Goal: Task Accomplishment & Management: Manage account settings

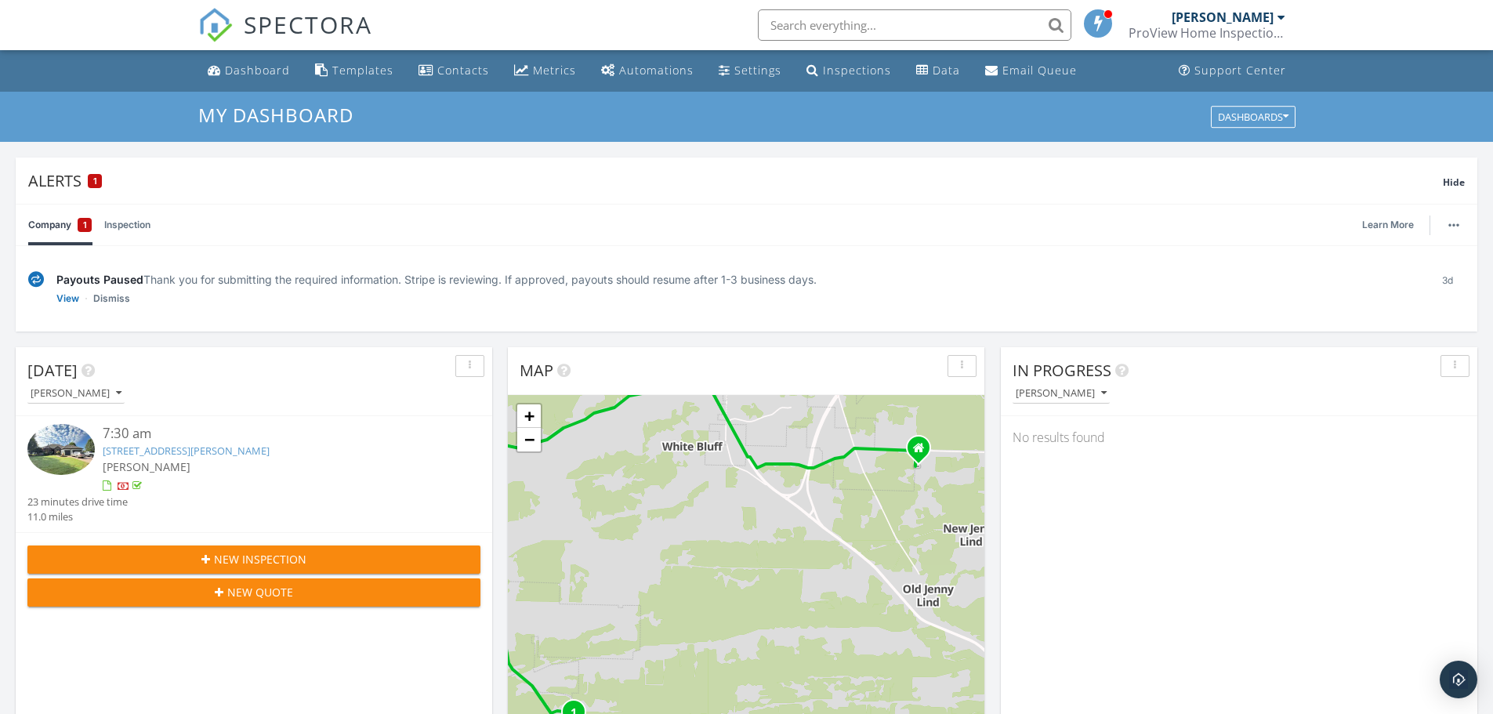
scroll to position [1451, 1517]
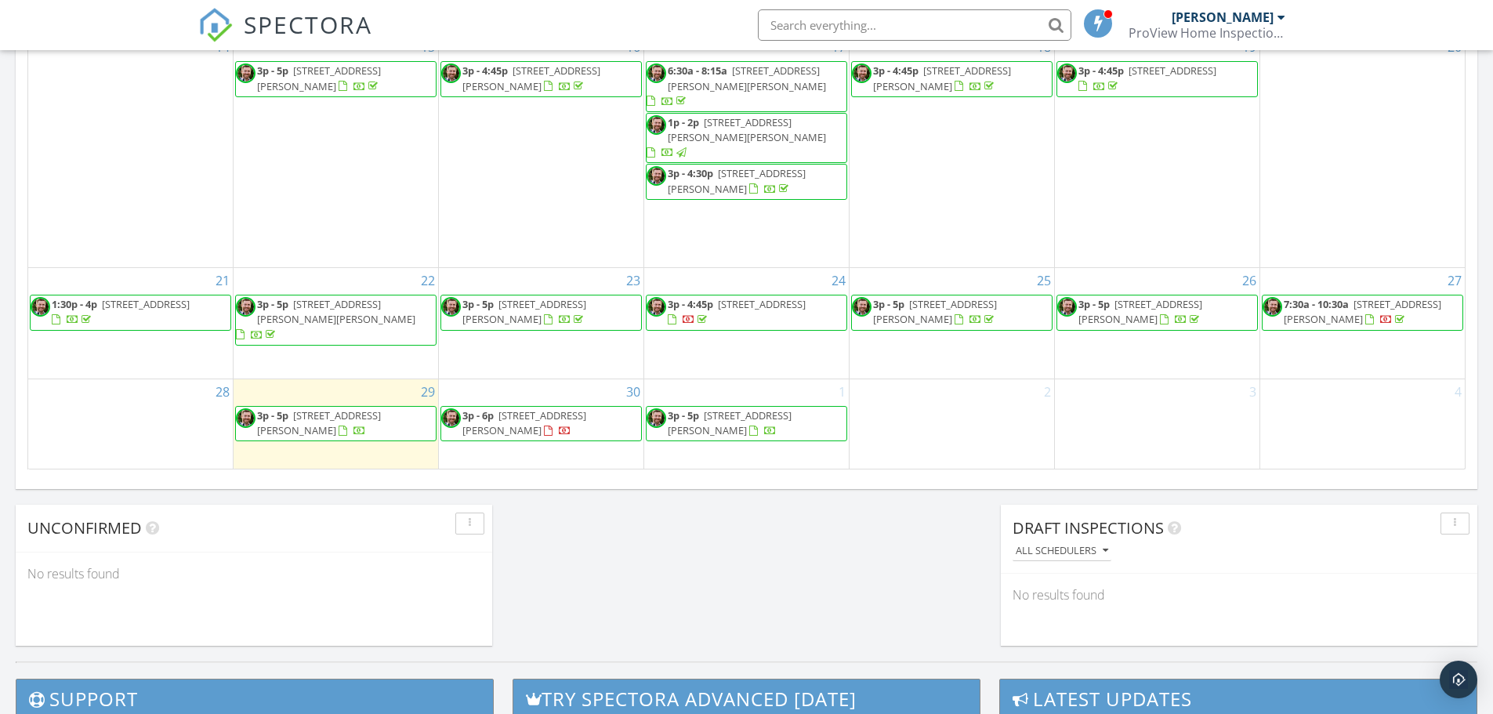
scroll to position [1097, 0]
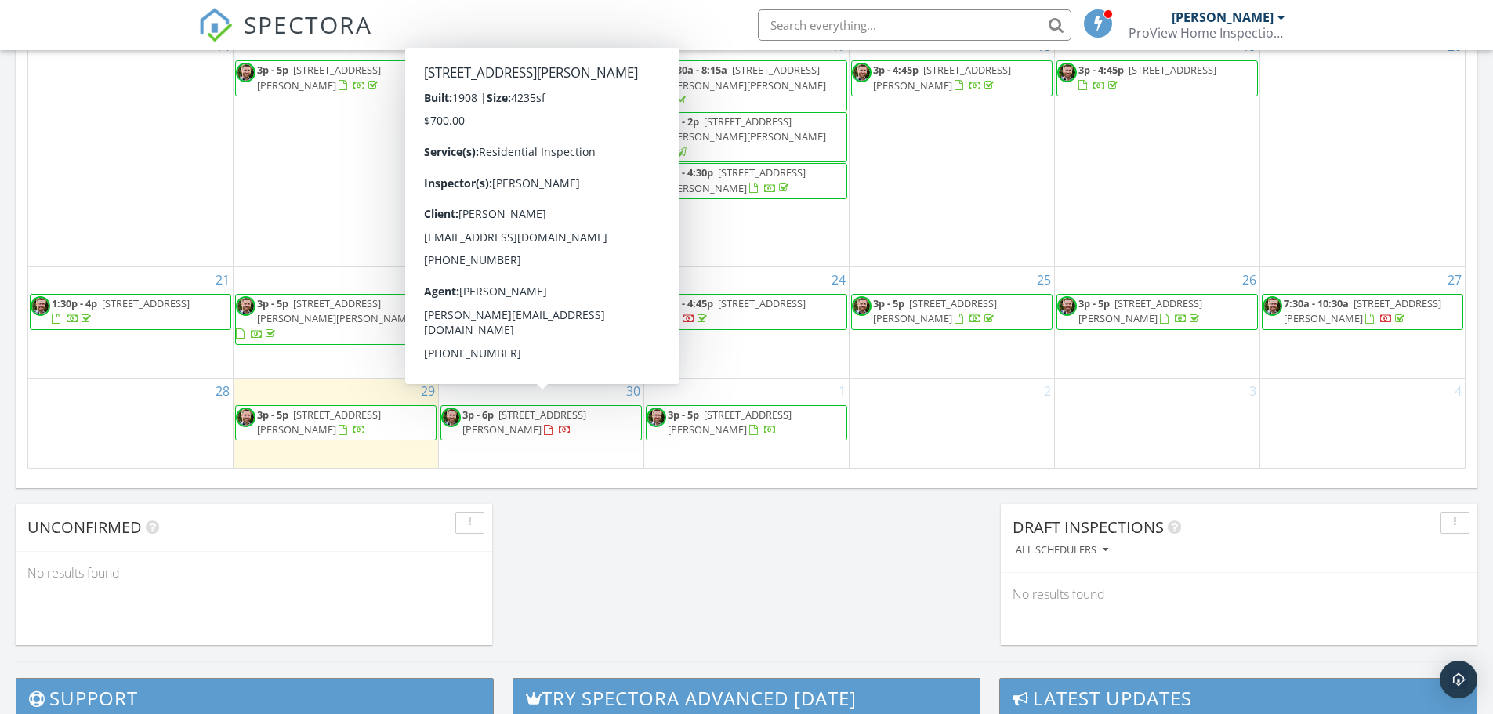
drag, startPoint x: 490, startPoint y: 427, endPoint x: 509, endPoint y: 409, distance: 26.6
click at [509, 409] on span "702 S 24th St, Fort Smith 72901" at bounding box center [524, 421] width 124 height 29
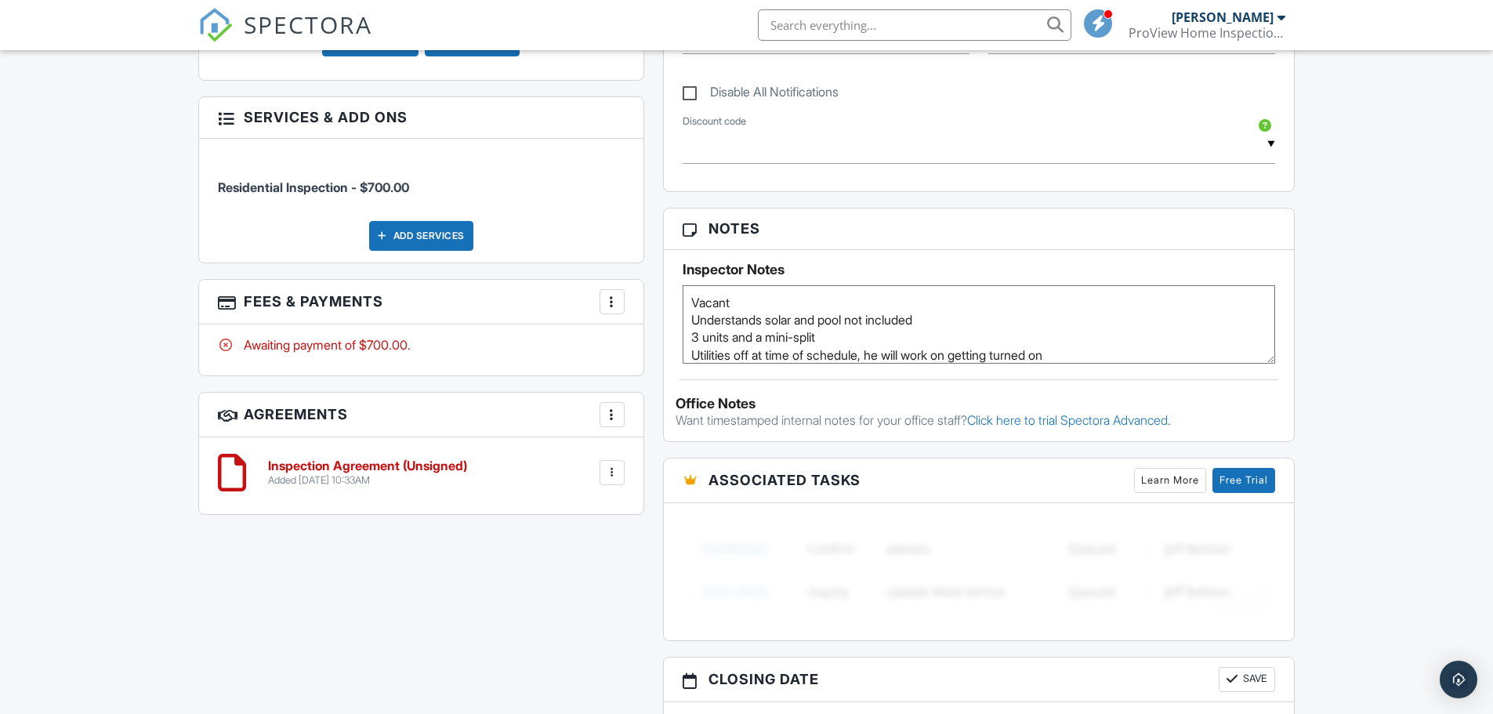
click at [119, 298] on div "Dashboard Templates Contacts Metrics Automations Settings Inspections Data Emai…" at bounding box center [746, 301] width 1493 height 2227
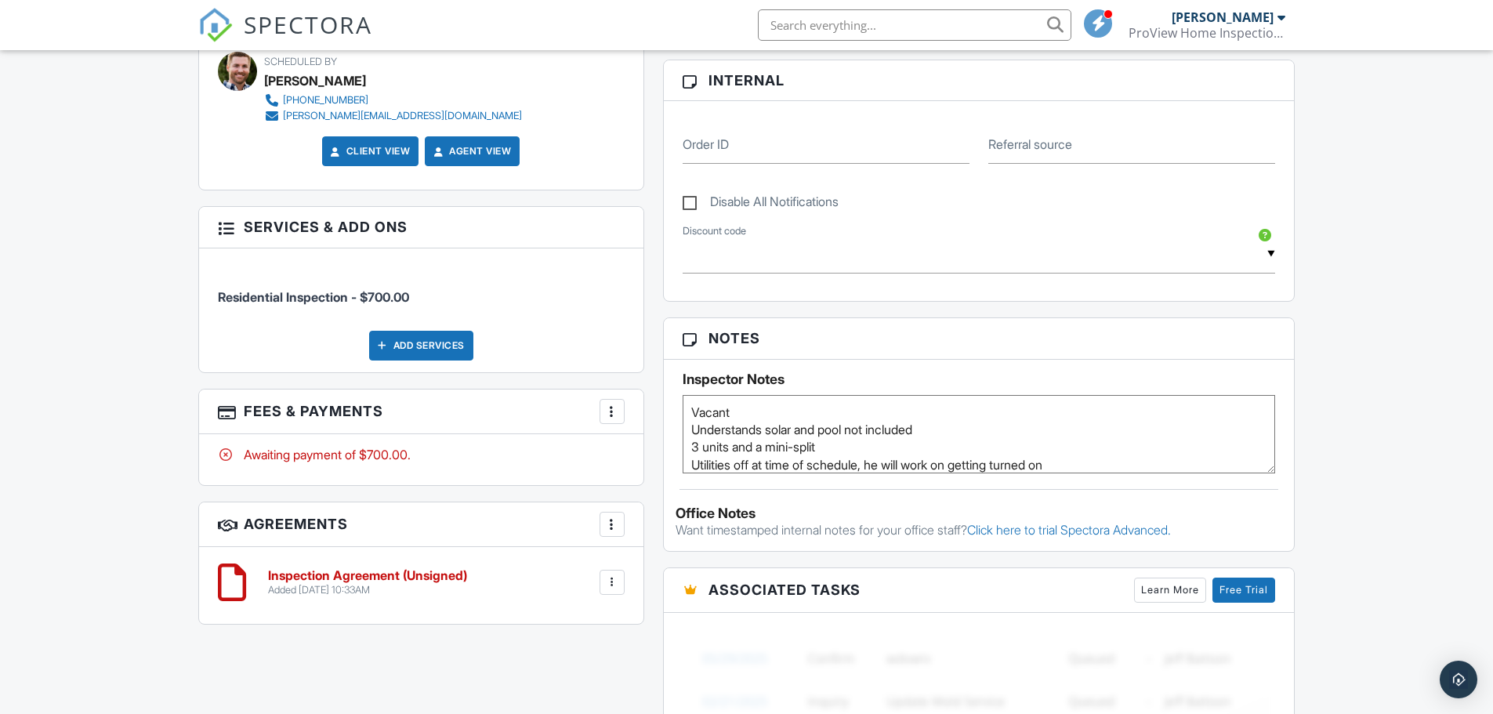
scroll to position [780, 0]
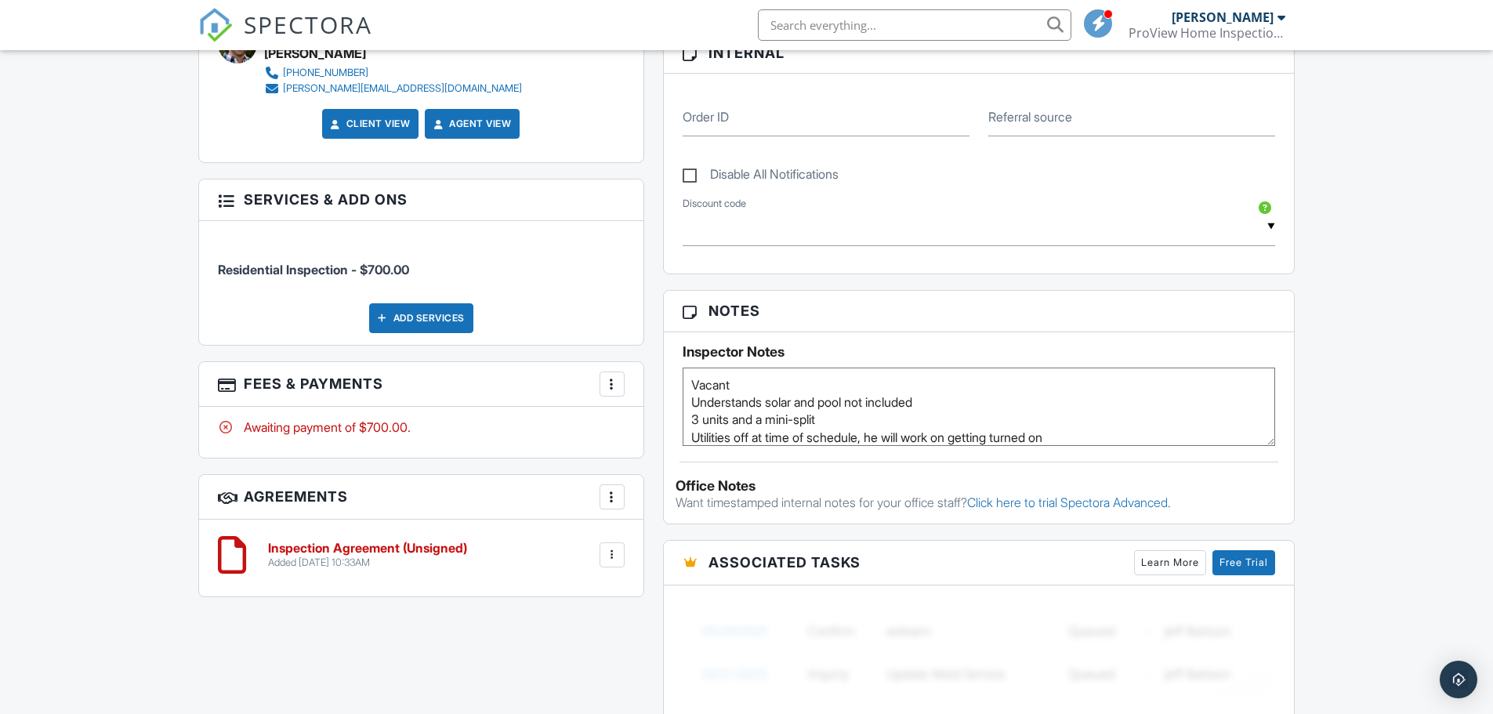
click at [613, 391] on div at bounding box center [612, 384] width 16 height 16
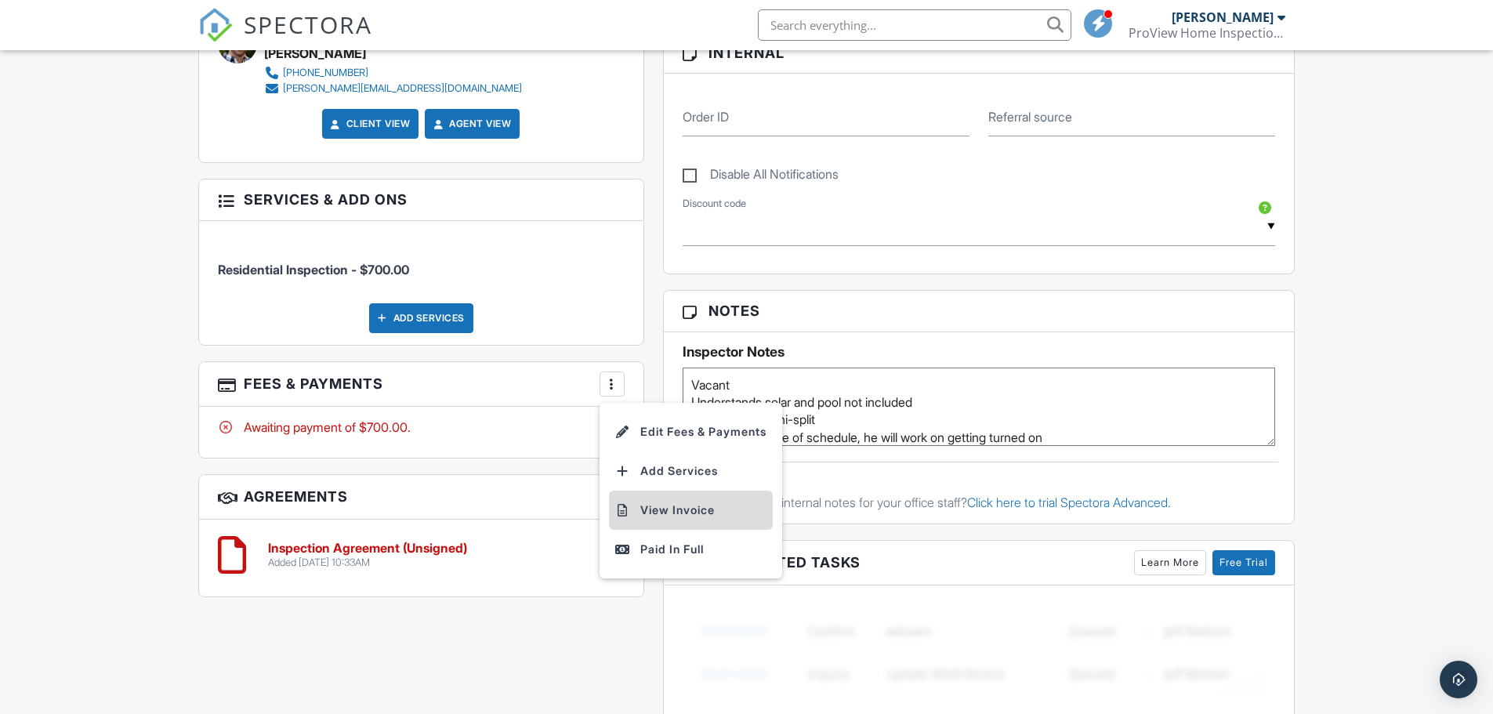
click at [661, 519] on li "View Invoice" at bounding box center [691, 510] width 164 height 39
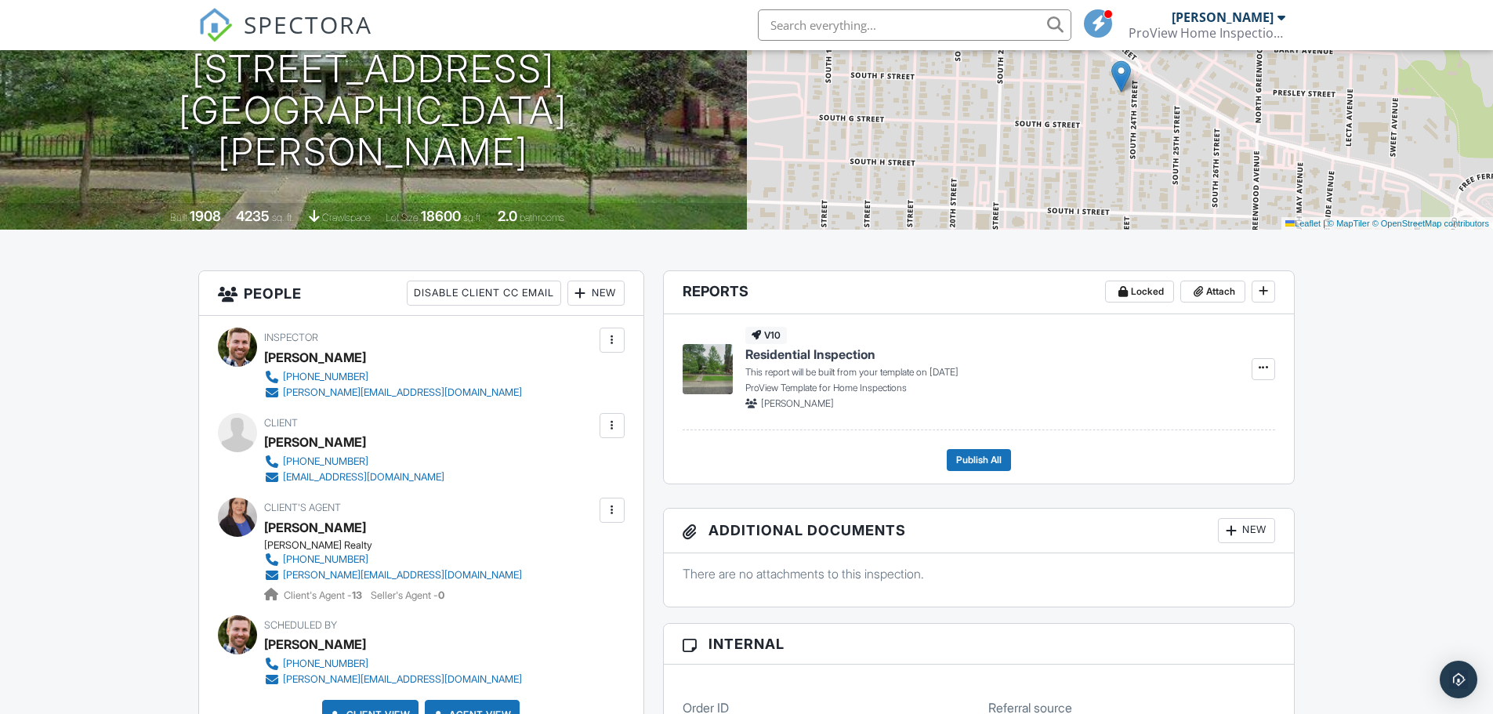
scroll to position [0, 0]
